Goal: Task Accomplishment & Management: Use online tool/utility

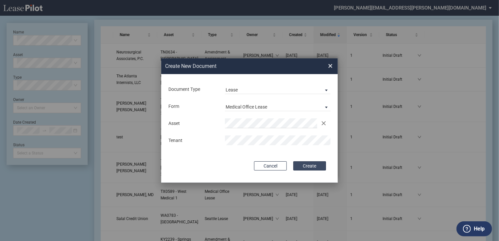
click at [305, 166] on button "Create" at bounding box center [310, 165] width 33 height 9
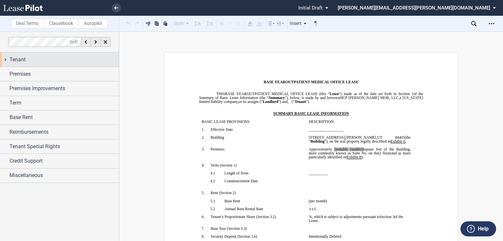
click at [50, 65] on div "Tenant" at bounding box center [59, 59] width 119 height 14
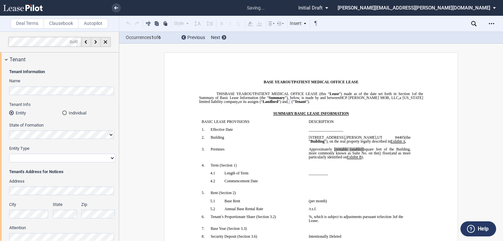
click at [68, 159] on select "Corporation Limited Liability Company General Partnership Limited Partnership O…" at bounding box center [62, 158] width 106 height 9
select select "Other"
click at [9, 154] on select "Corporation Limited Liability Company General Partnership Limited Partnership O…" at bounding box center [62, 158] width 106 height 9
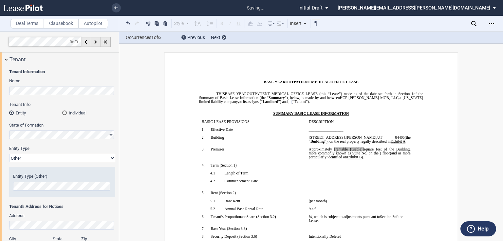
click at [46, 181] on div "Entity Type (Other)" at bounding box center [62, 181] width 98 height 17
click at [495, 21] on div "Open Lease options menu" at bounding box center [491, 23] width 10 height 10
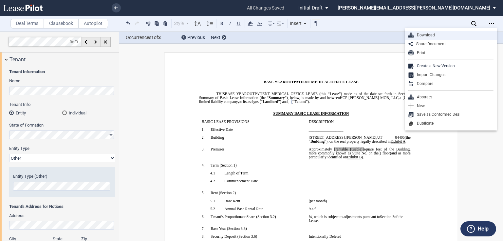
click at [456, 37] on div "Download" at bounding box center [453, 35] width 80 height 6
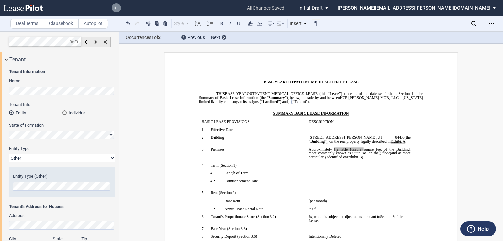
click at [118, 5] on link at bounding box center [116, 7] width 9 height 9
